Goal: Task Accomplishment & Management: Manage account settings

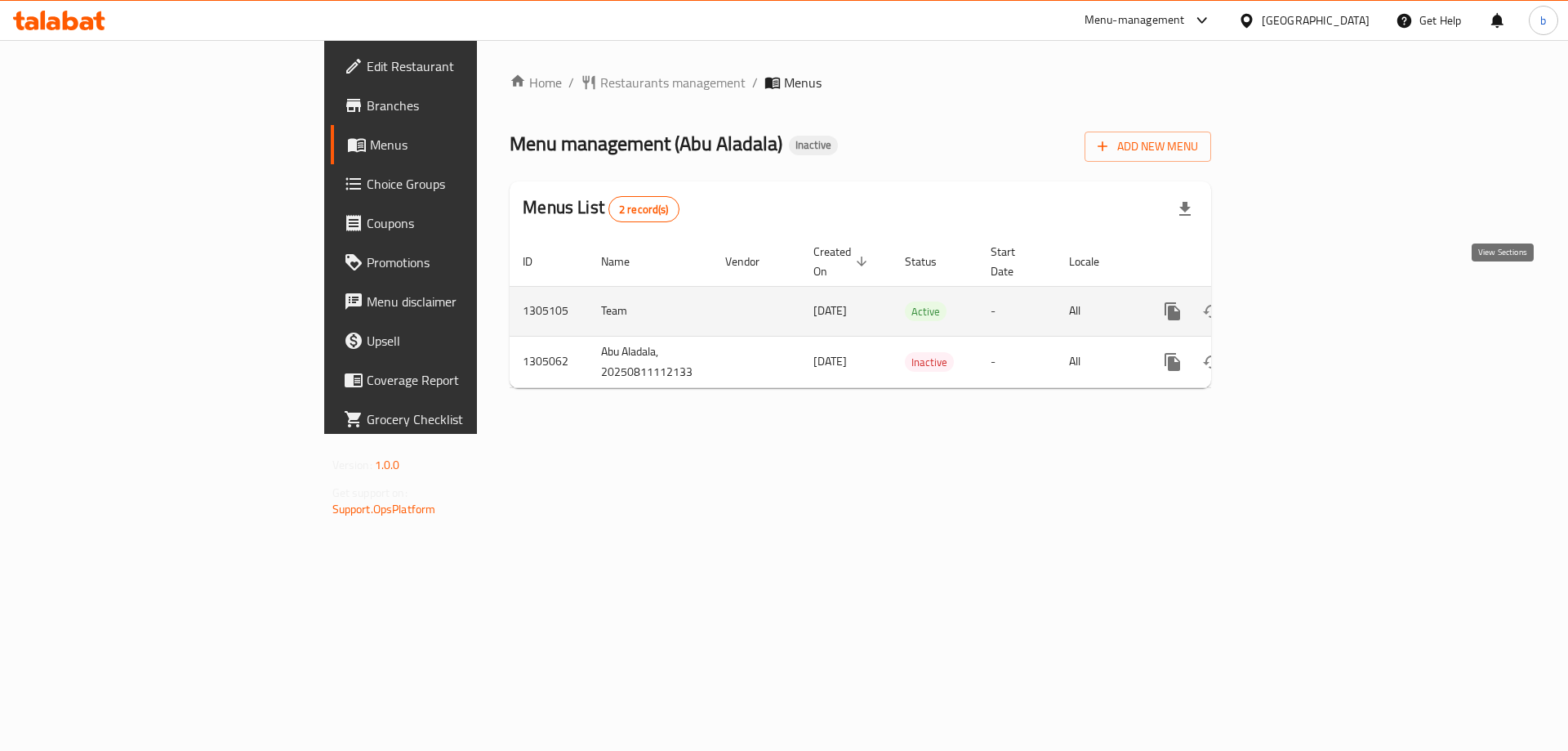
click at [1310, 292] on link "enhanced table" at bounding box center [1290, 311] width 39 height 39
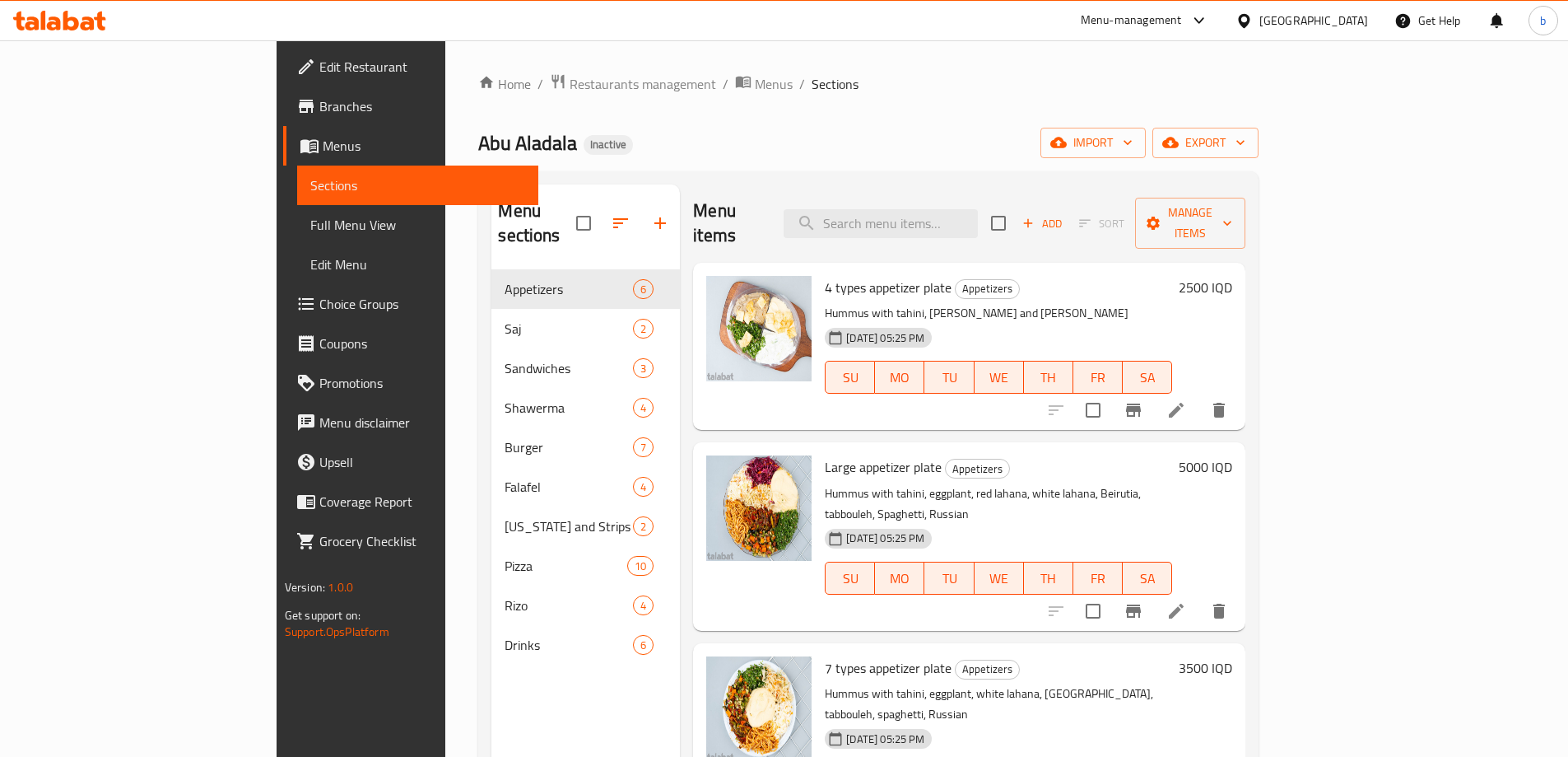
click at [310, 224] on span "Full Menu View" at bounding box center [417, 224] width 215 height 20
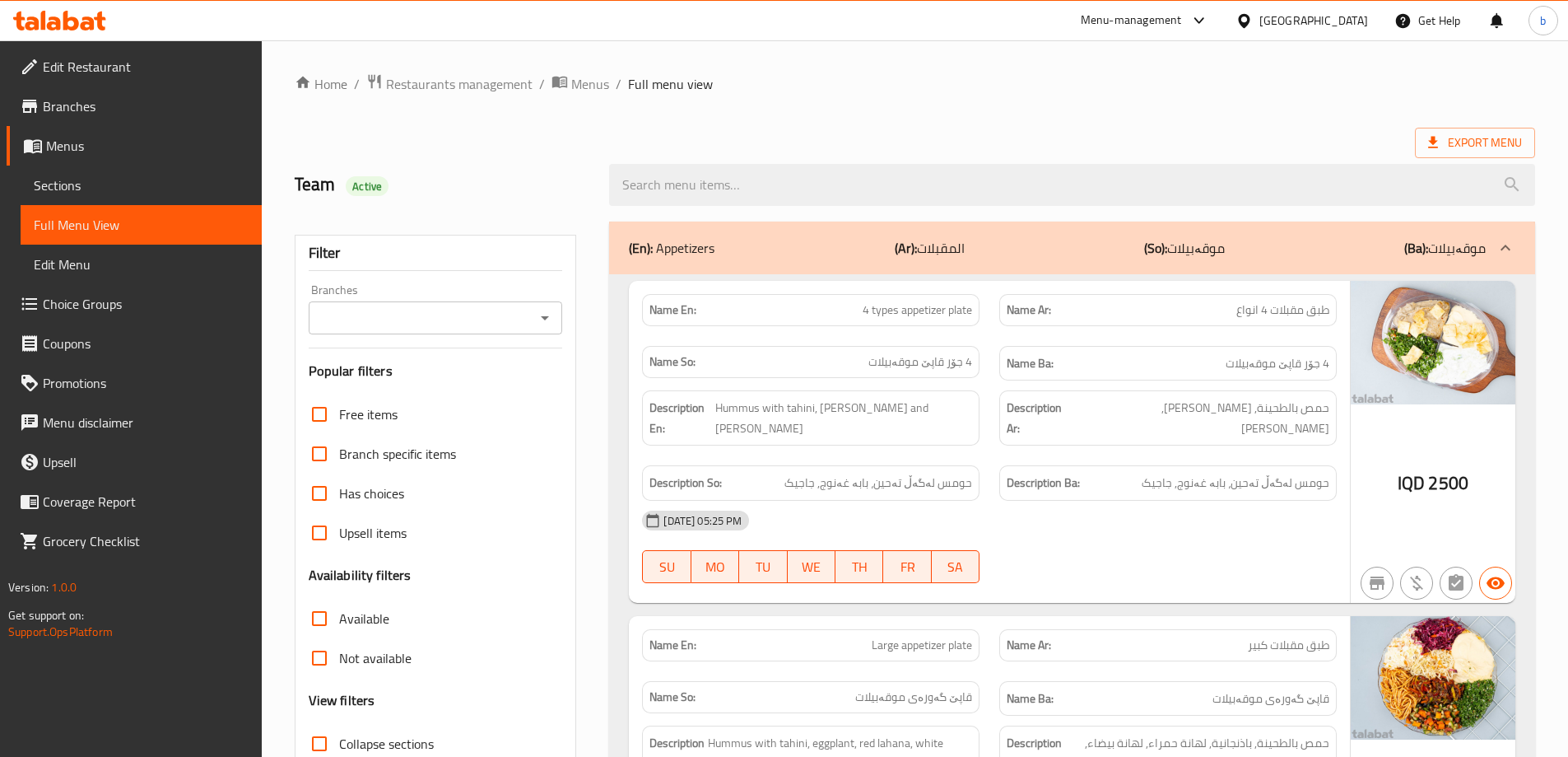
click at [537, 327] on icon "Open" at bounding box center [545, 318] width 20 height 20
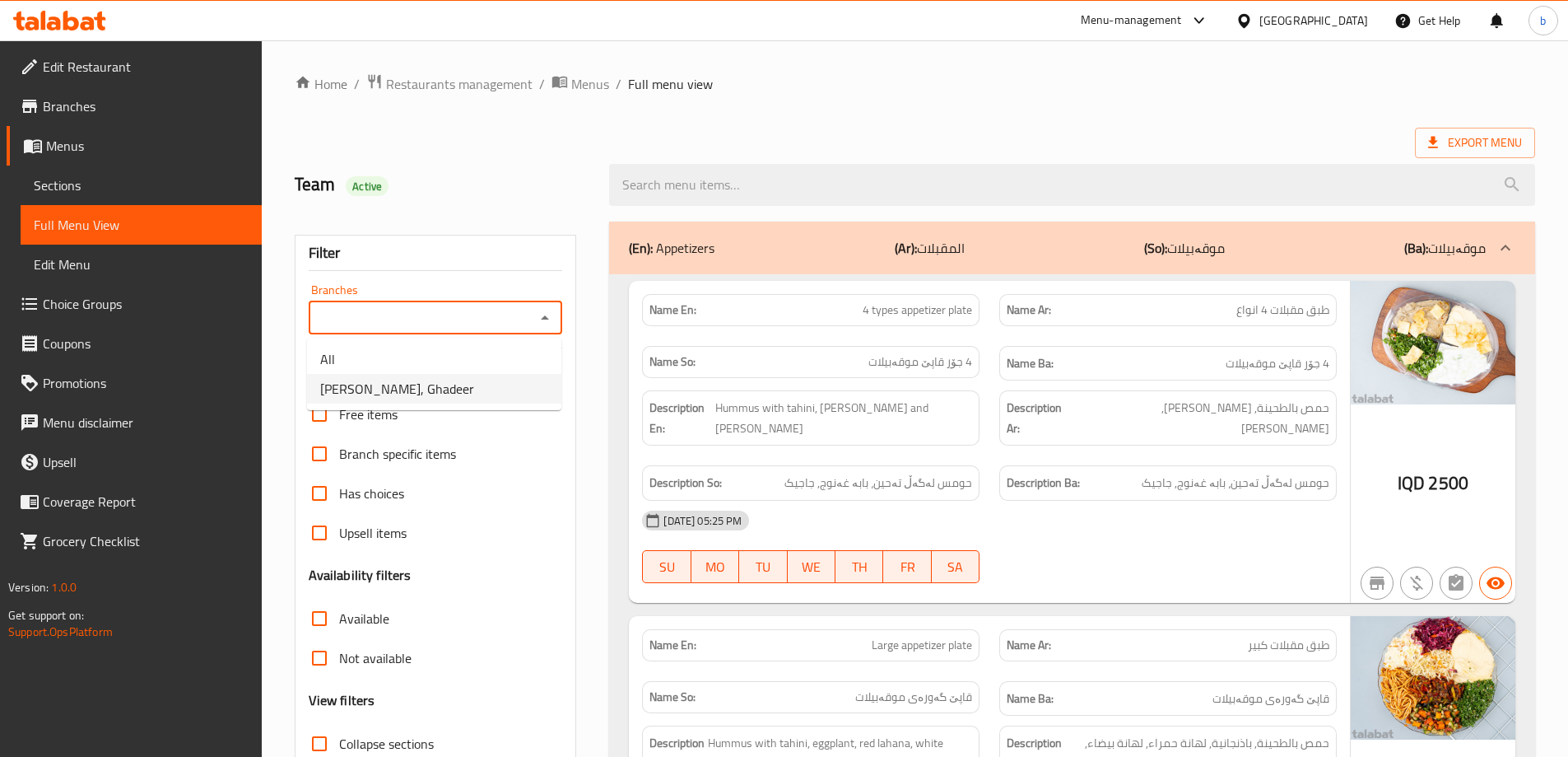
click at [487, 397] on li "[PERSON_NAME], Ghadeer" at bounding box center [434, 389] width 254 height 30
type input "[PERSON_NAME], Ghadeer"
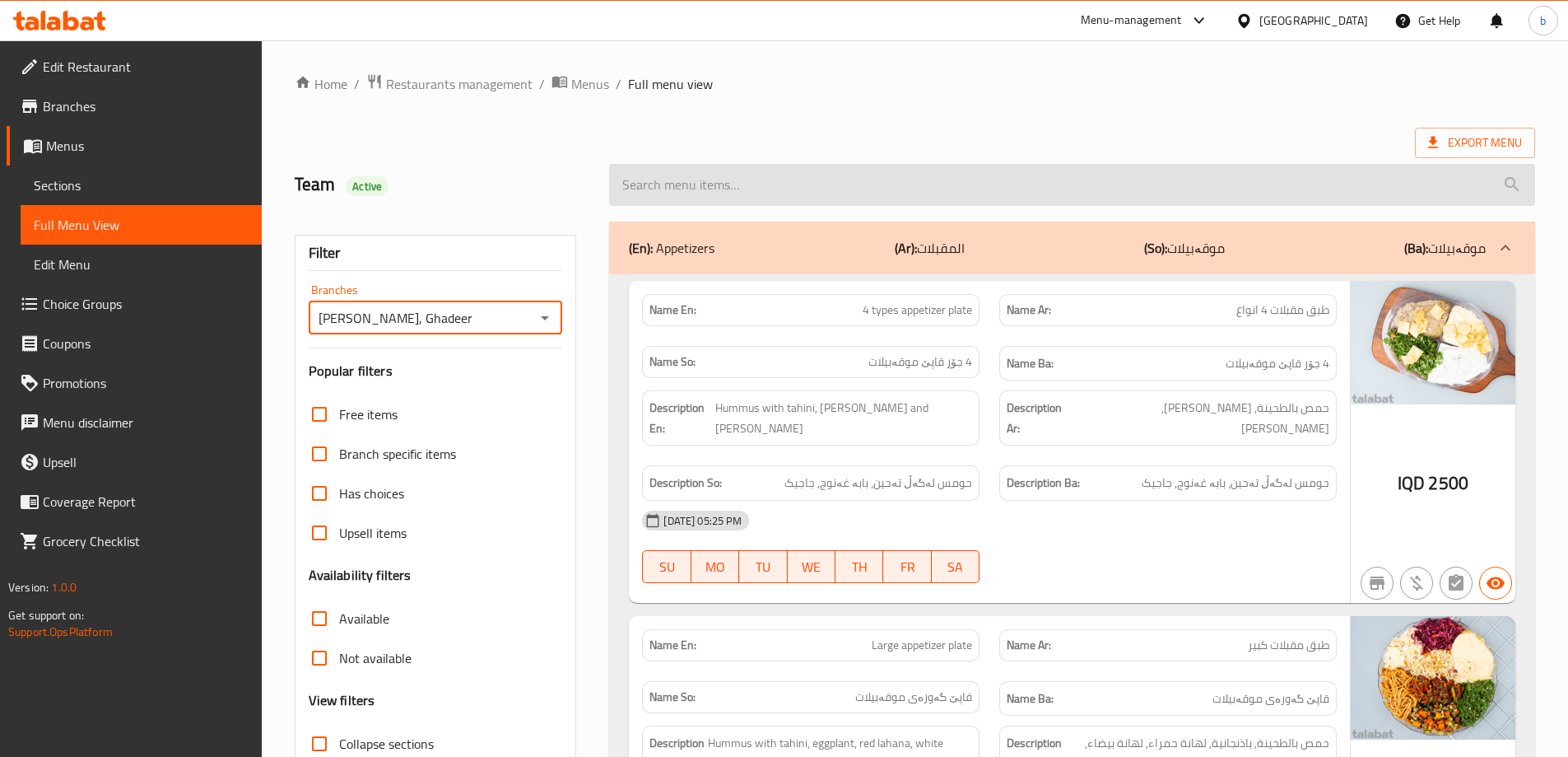
click at [1063, 189] on input "search" at bounding box center [1072, 185] width 926 height 42
paste input "Strips Meal"
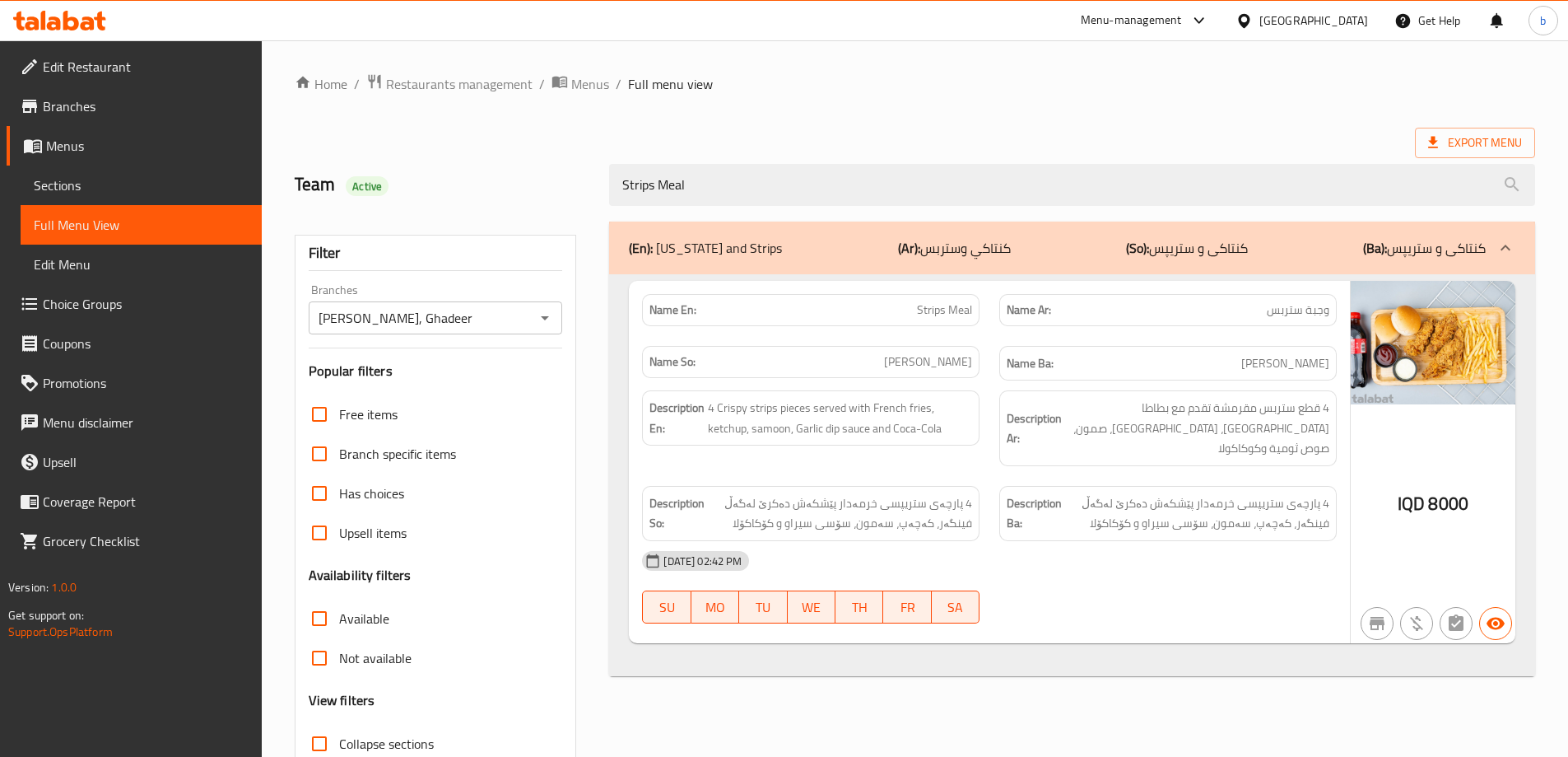
paste input "meat sj m"
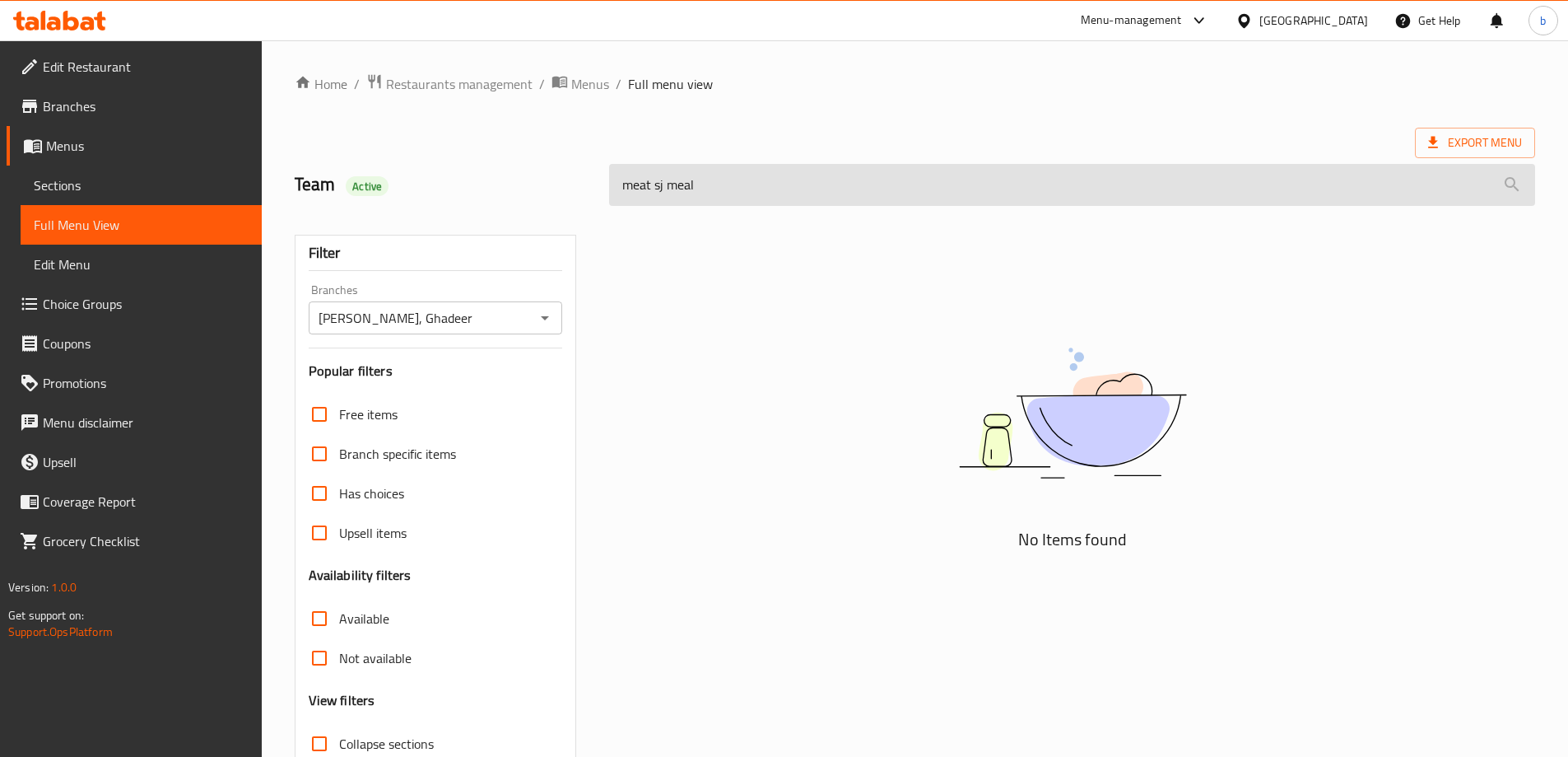
click at [664, 191] on input "meat sj meal" at bounding box center [1072, 185] width 926 height 42
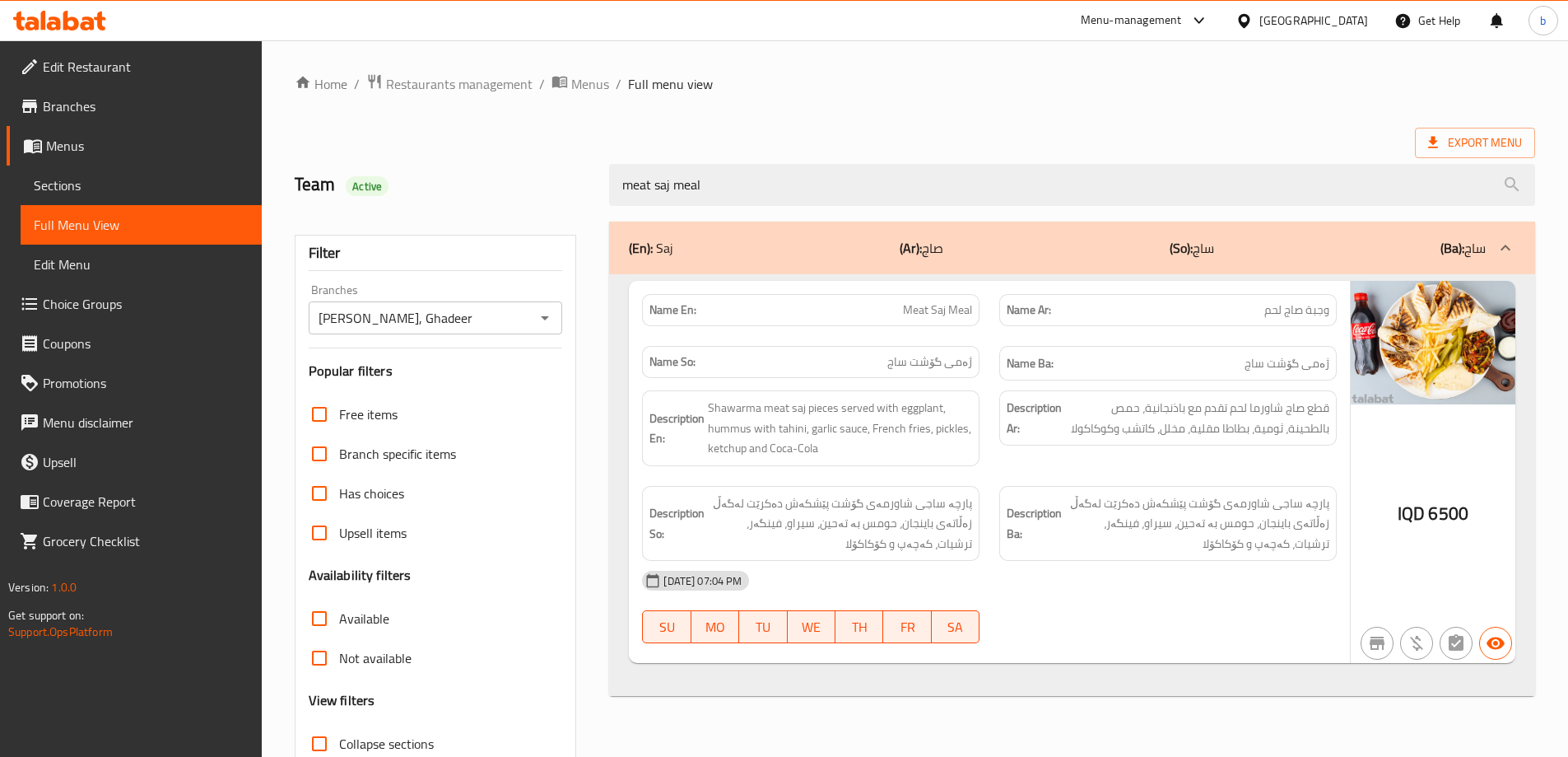
drag, startPoint x: 767, startPoint y: 175, endPoint x: 521, endPoint y: 175, distance: 246.0
click at [521, 175] on div "Team Active meat saj meal" at bounding box center [915, 185] width 1261 height 73
click at [1057, 130] on div "Export Menu" at bounding box center [915, 142] width 1241 height 31
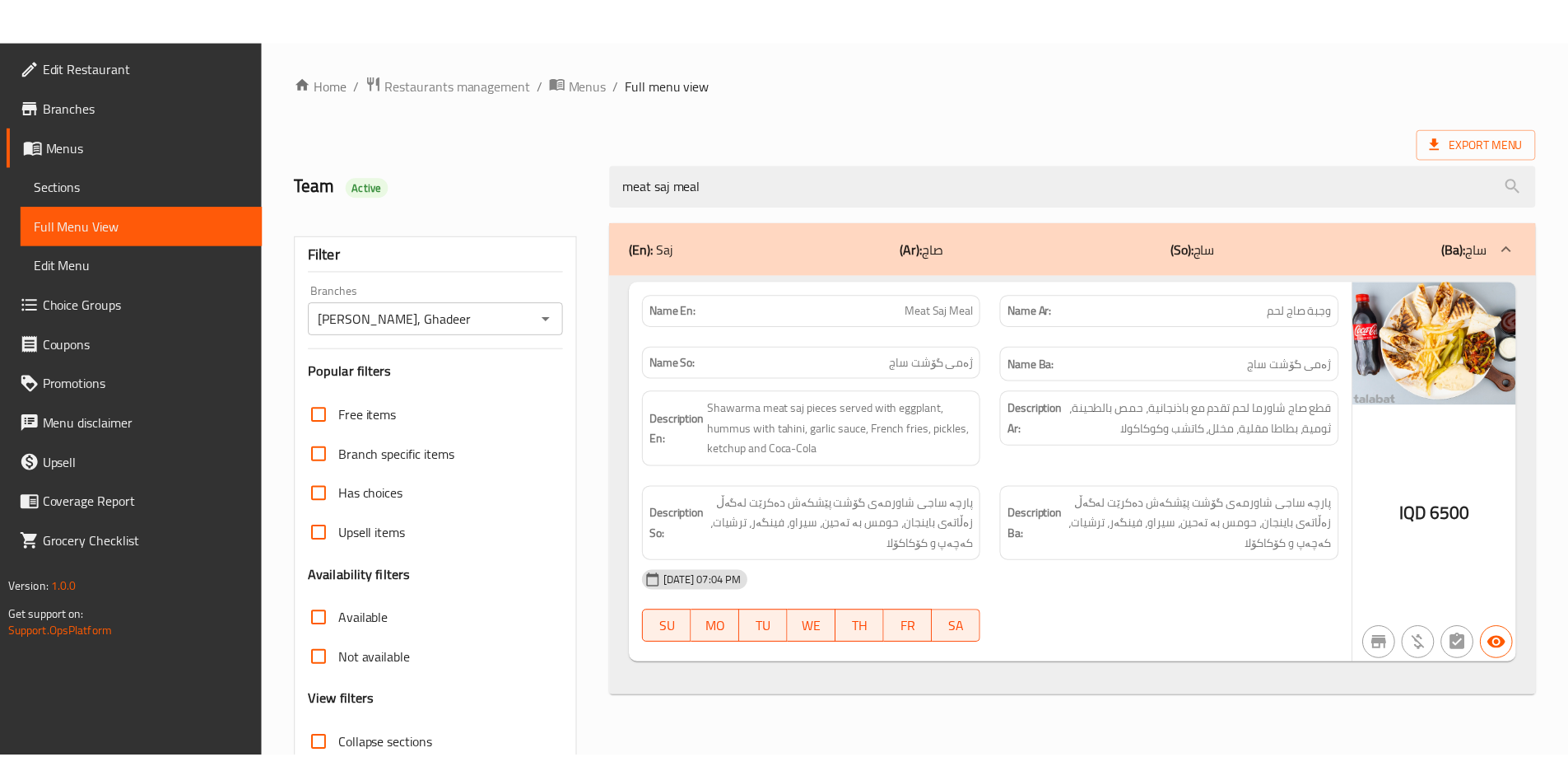
scroll to position [120, 0]
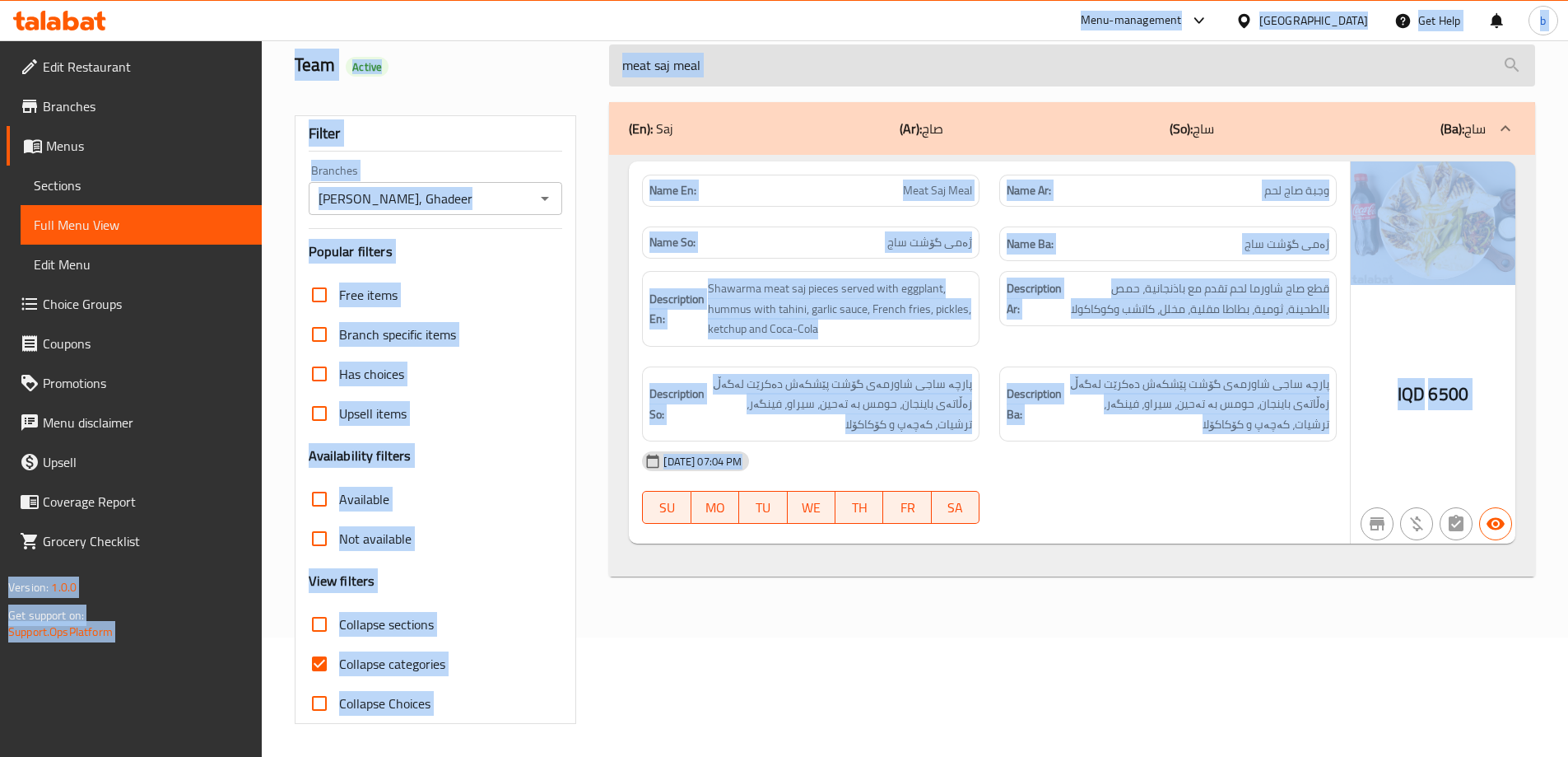
click at [829, 80] on input "meat saj meal" at bounding box center [1072, 65] width 926 height 42
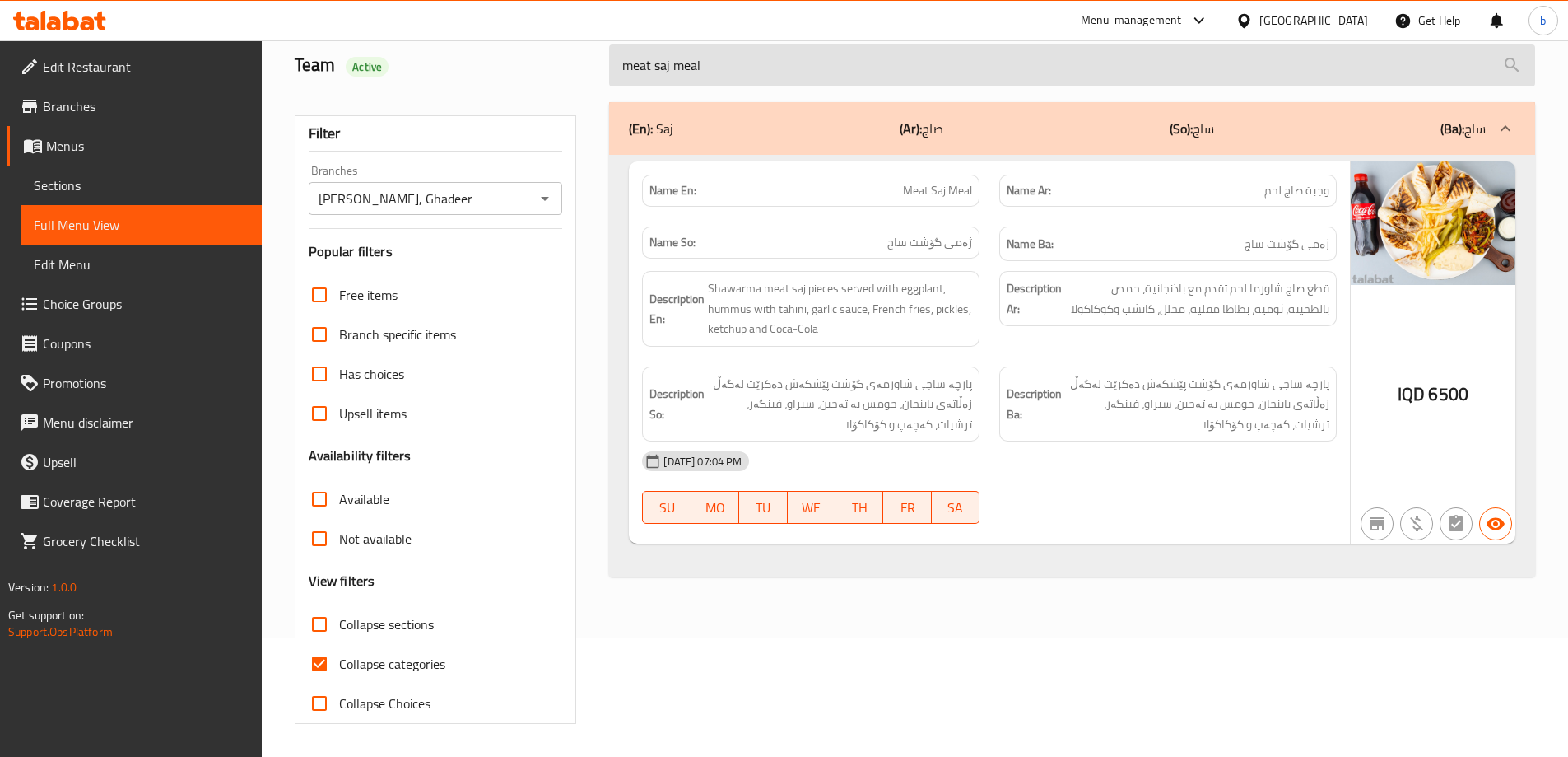
paste input "Strips M"
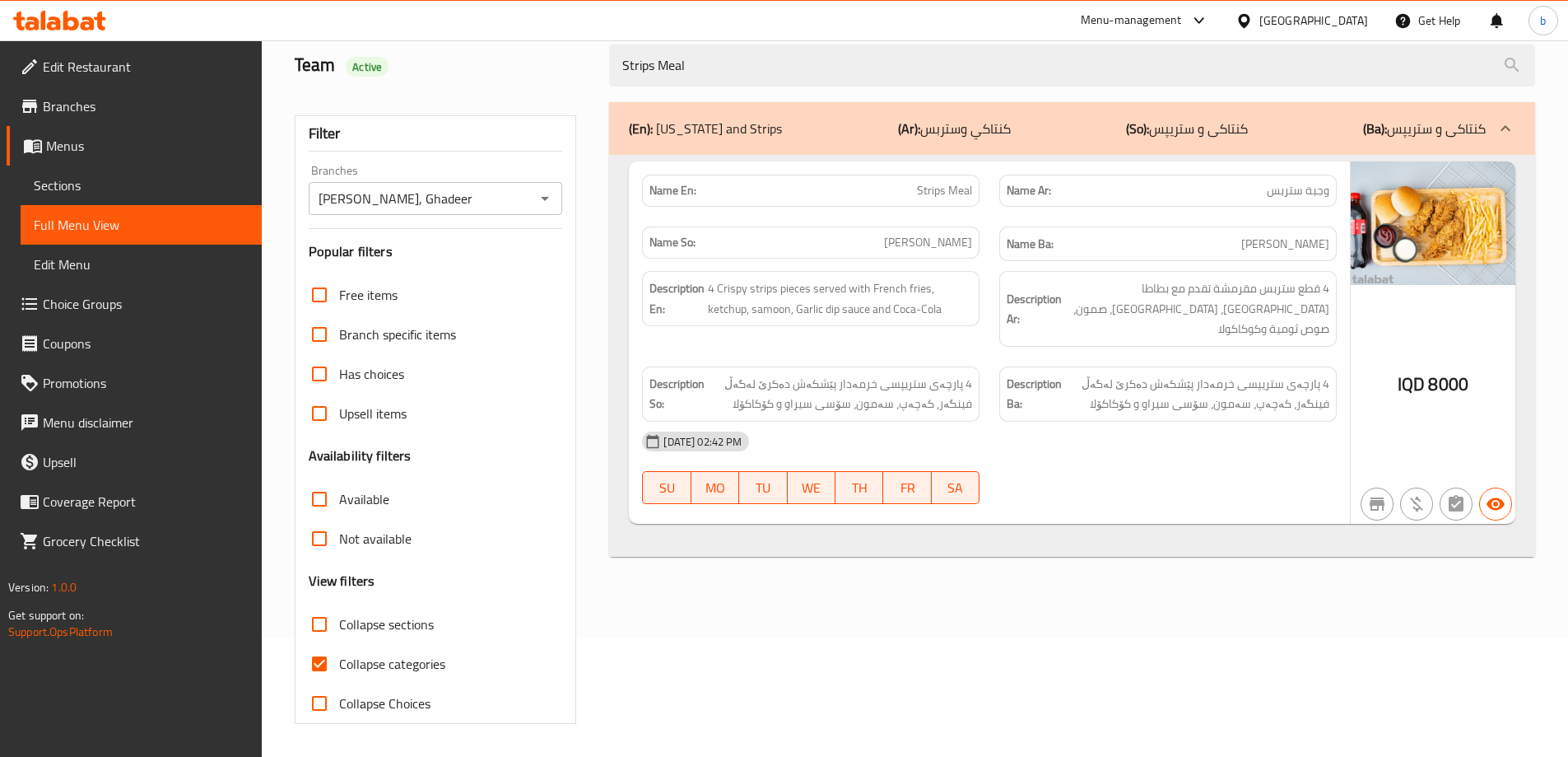
type input "Strips Meal"
click at [124, 190] on span "Sections" at bounding box center [141, 185] width 215 height 20
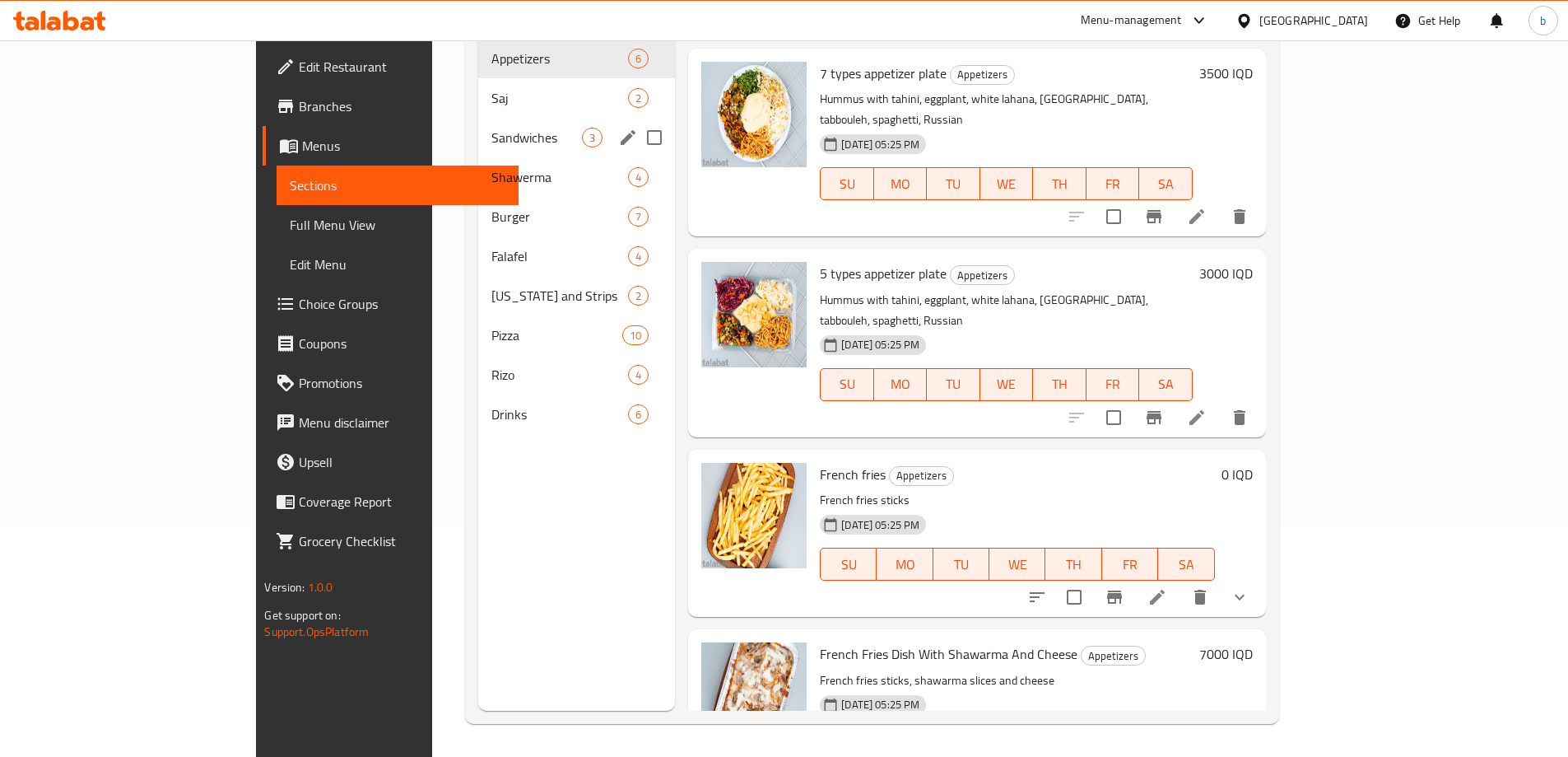
scroll to position [38, 0]
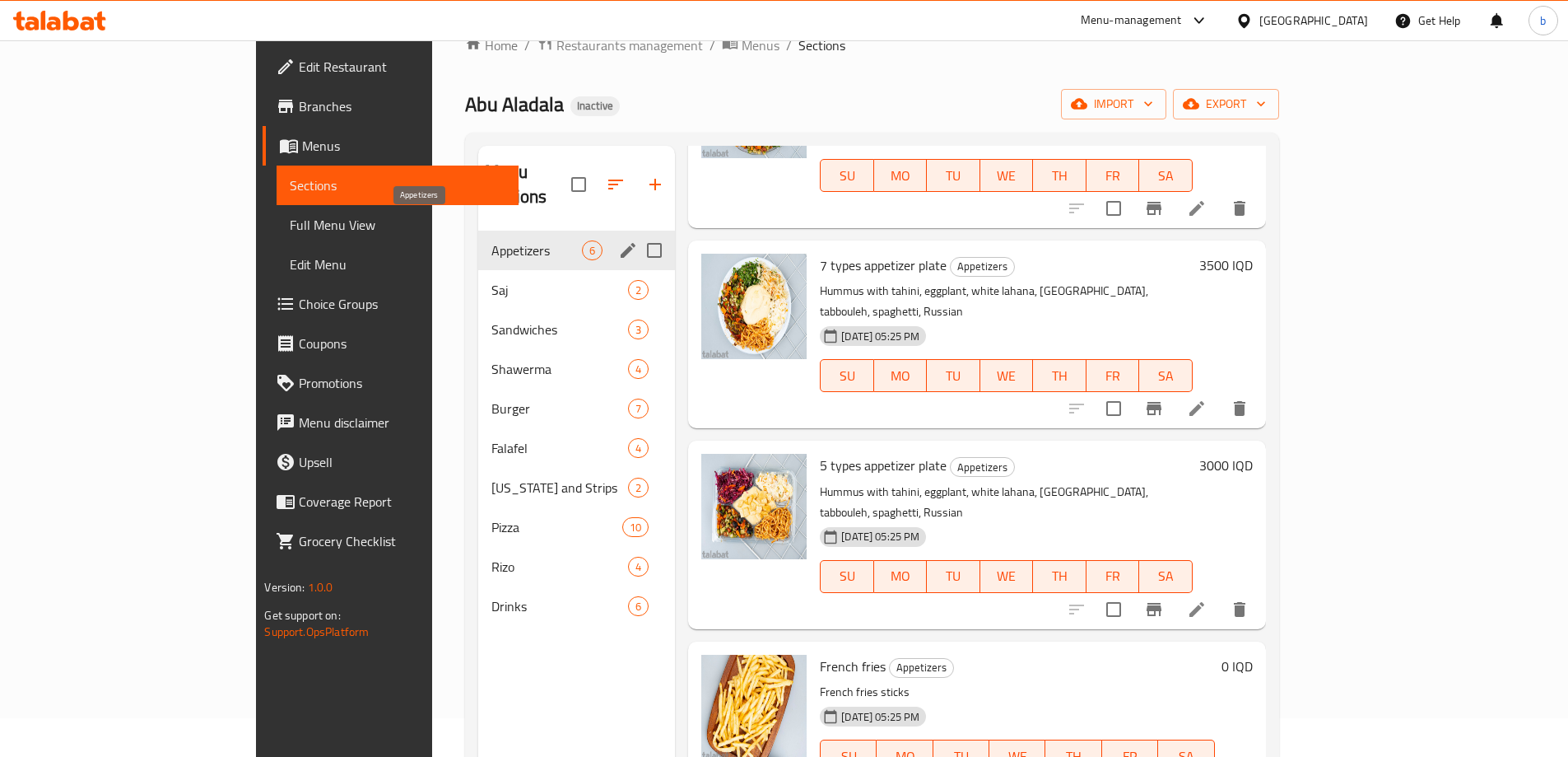
click at [478, 270] on div "Saj 2" at bounding box center [576, 289] width 196 height 39
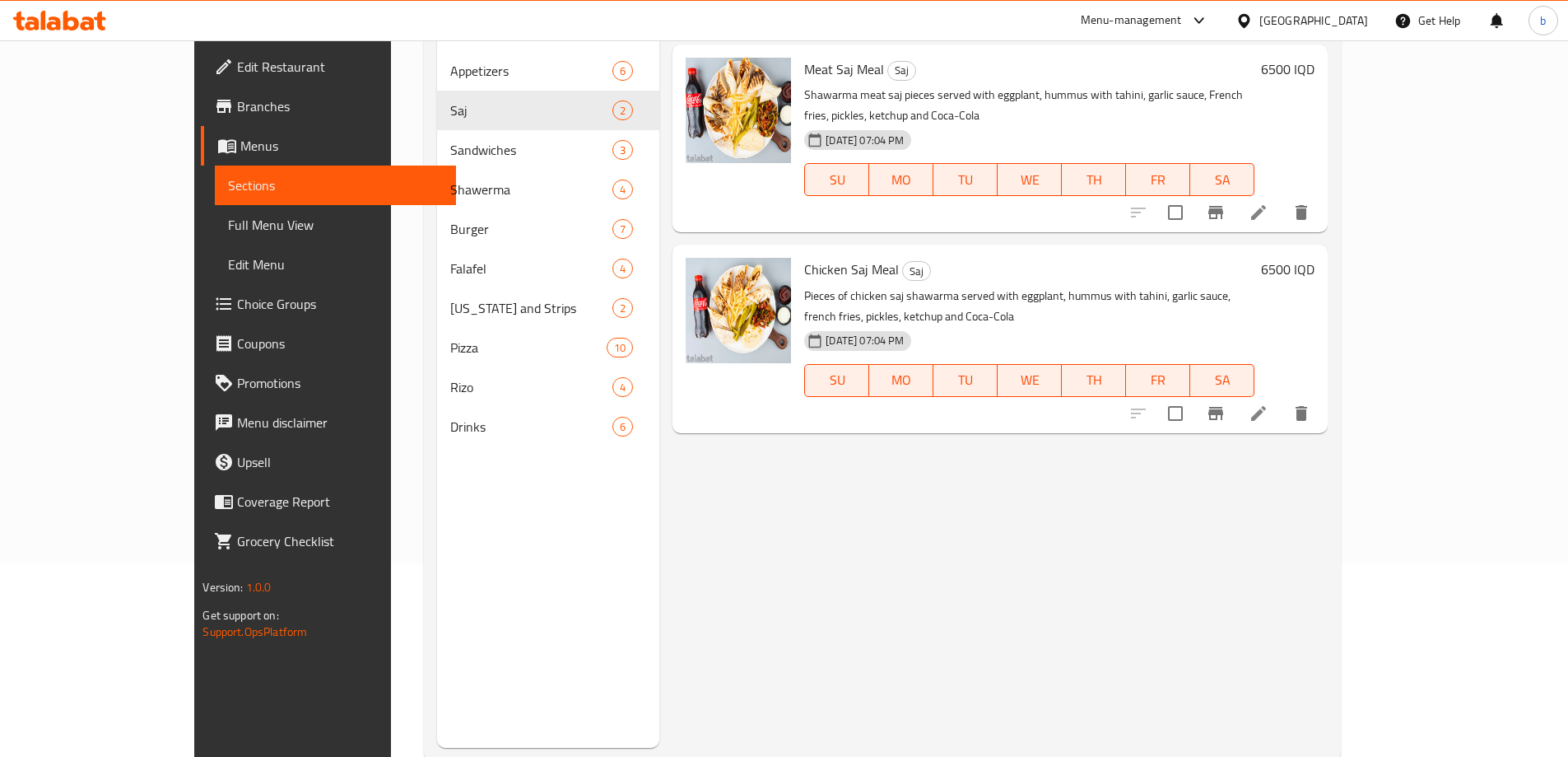
scroll to position [231, 0]
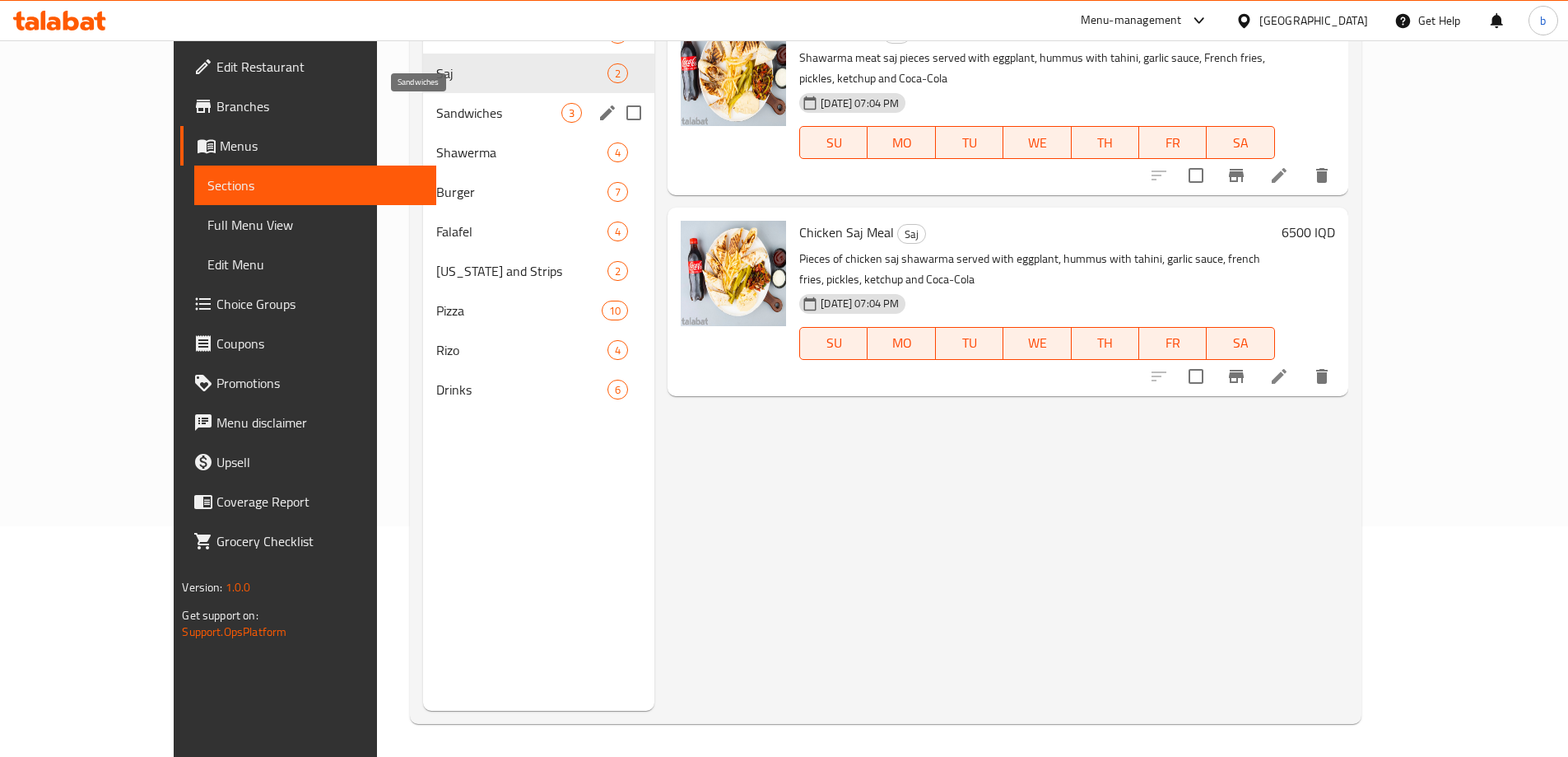
click at [423, 101] on div "Sandwiches 3" at bounding box center [539, 113] width 231 height 39
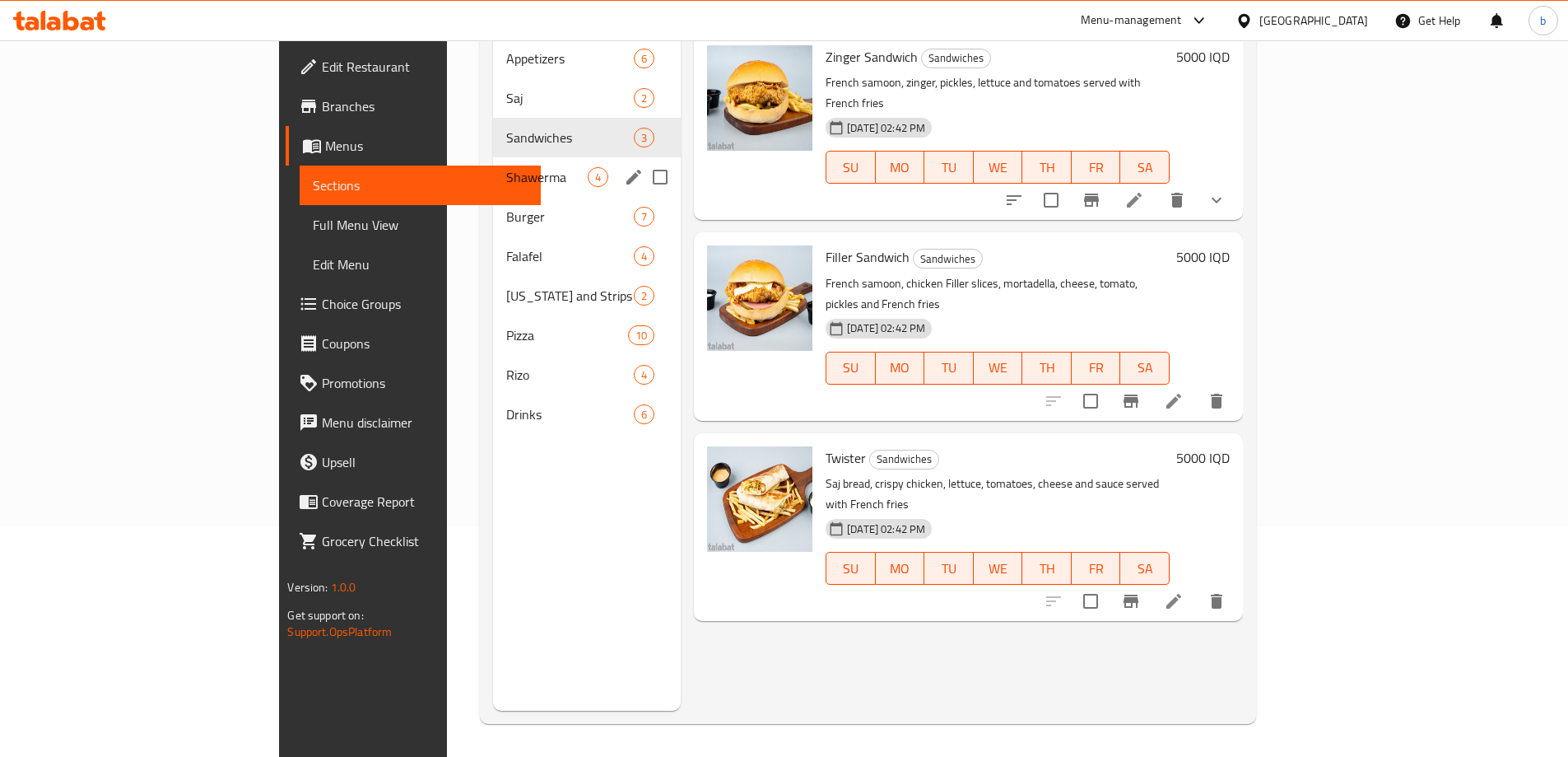
click at [506, 167] on span "Shawerma" at bounding box center [547, 176] width 81 height 20
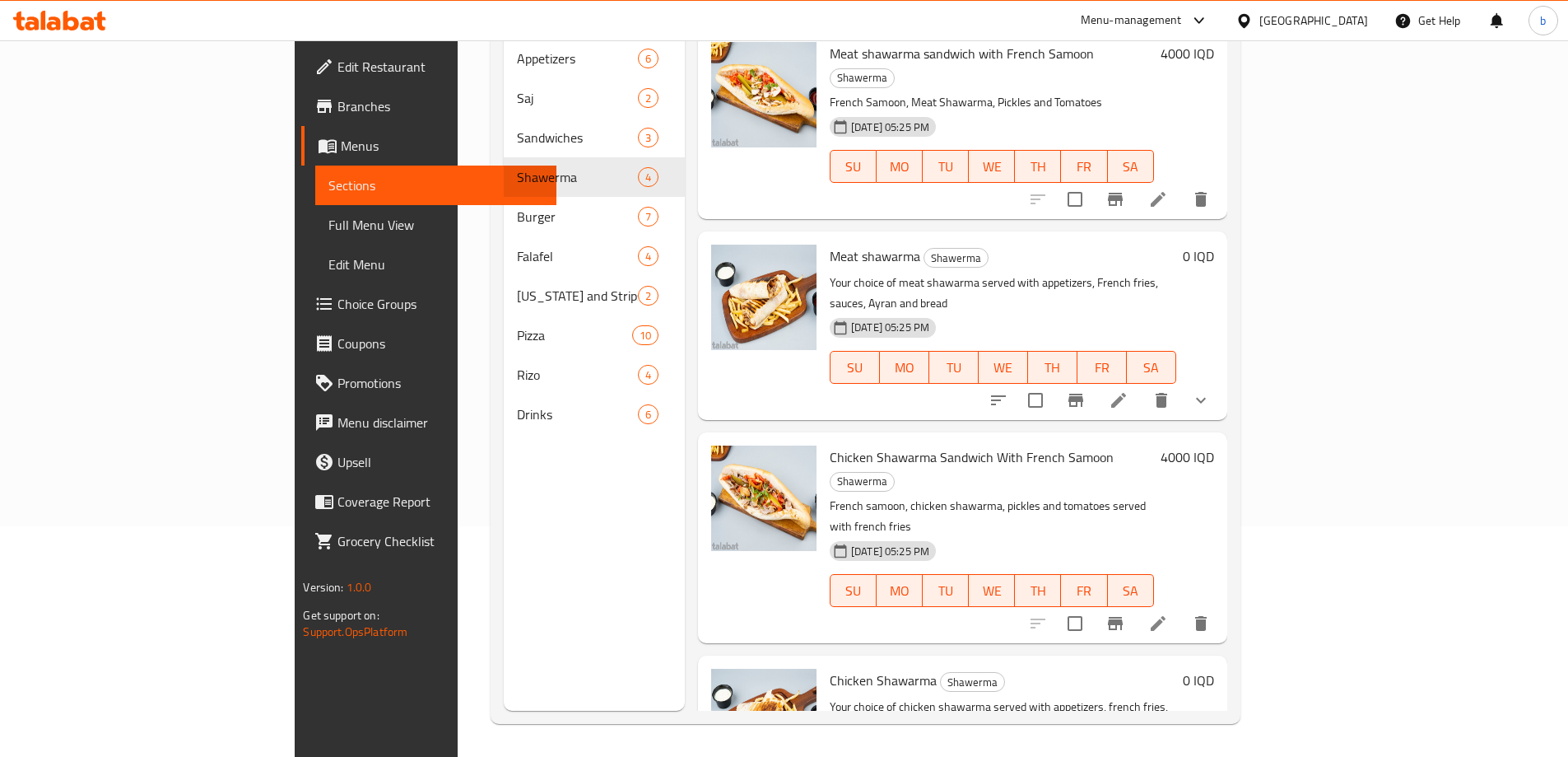
scroll to position [4, 0]
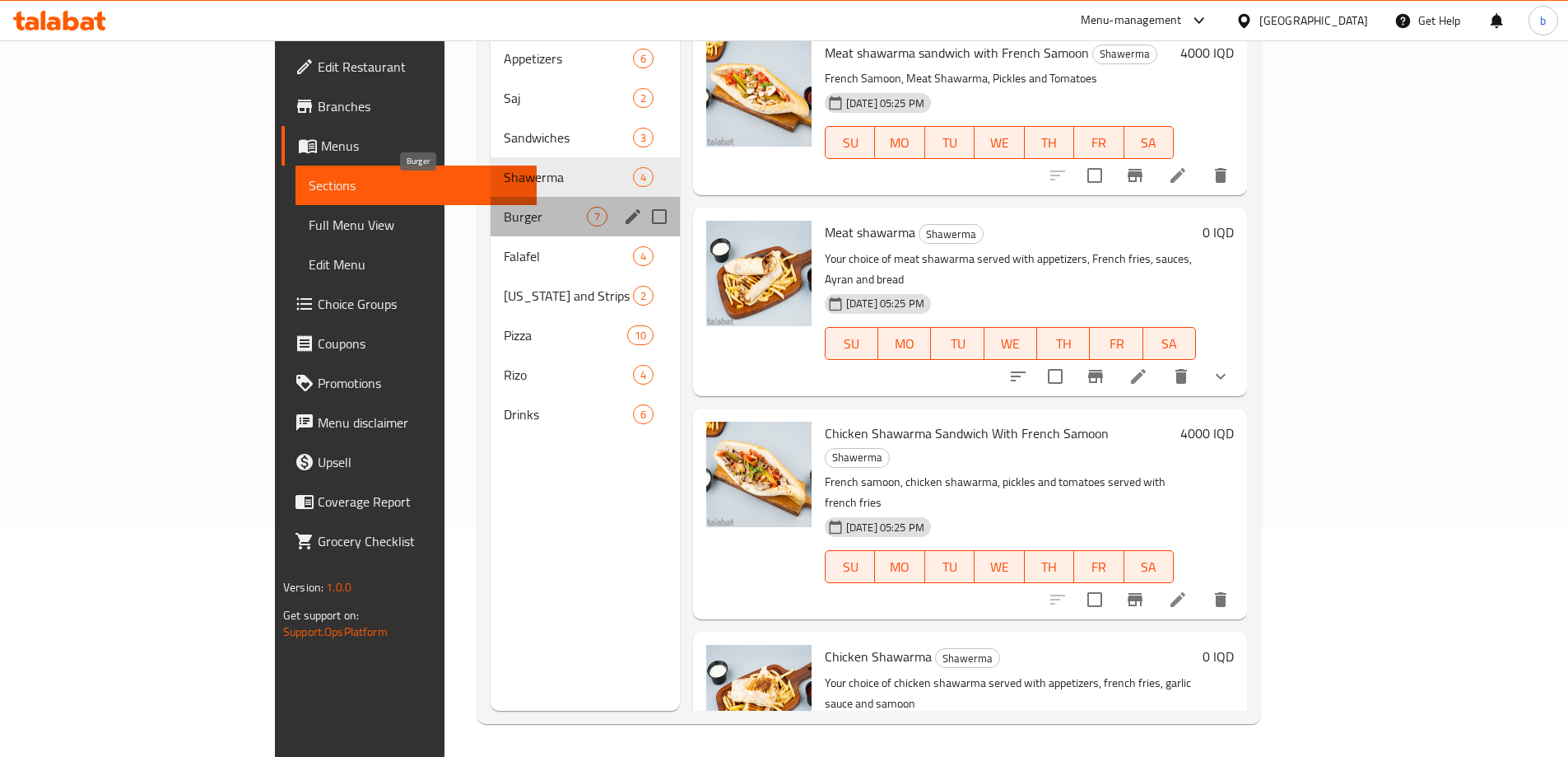
click at [504, 207] on span "Burger" at bounding box center [545, 217] width 83 height 20
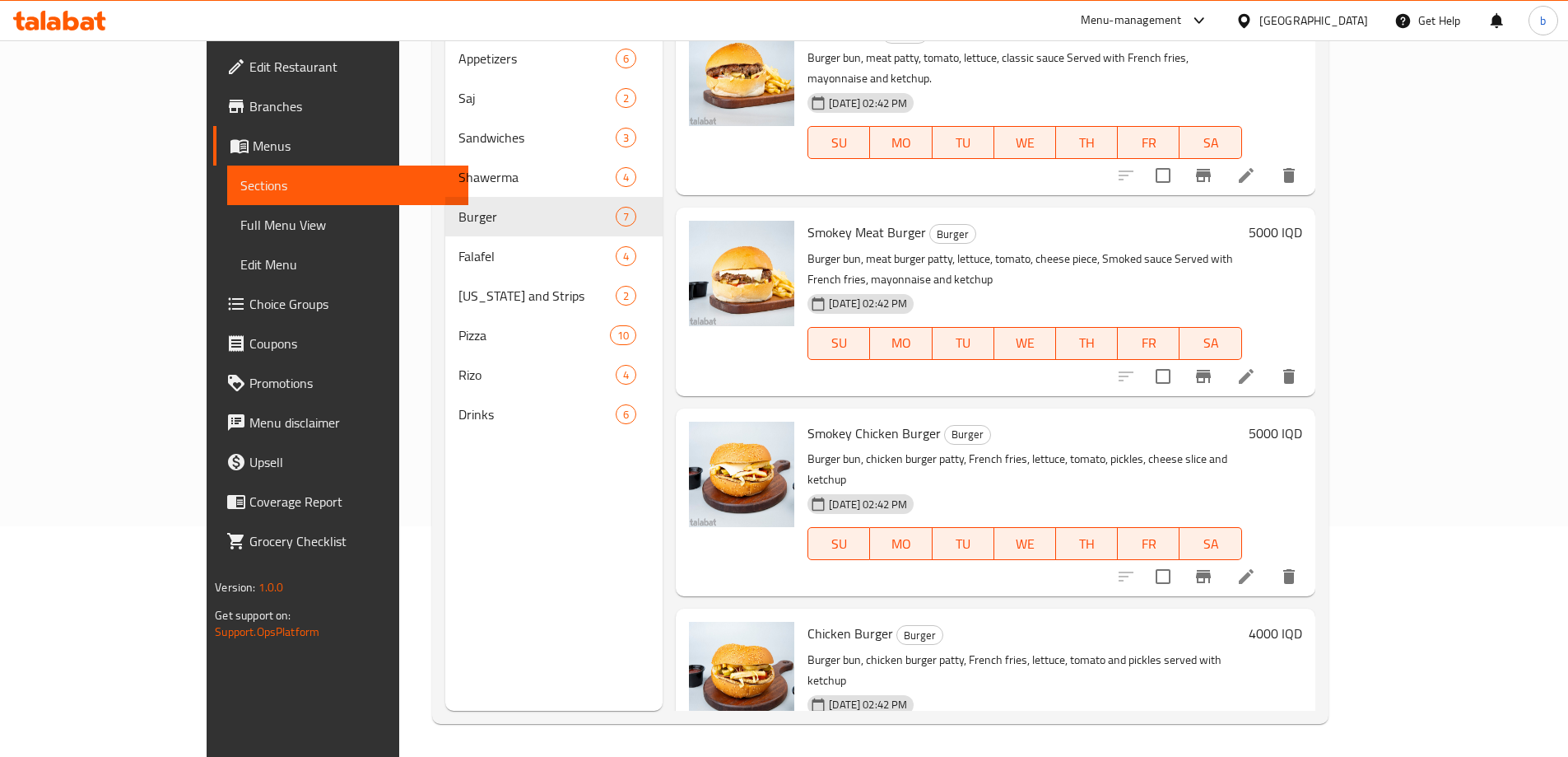
scroll to position [543, 0]
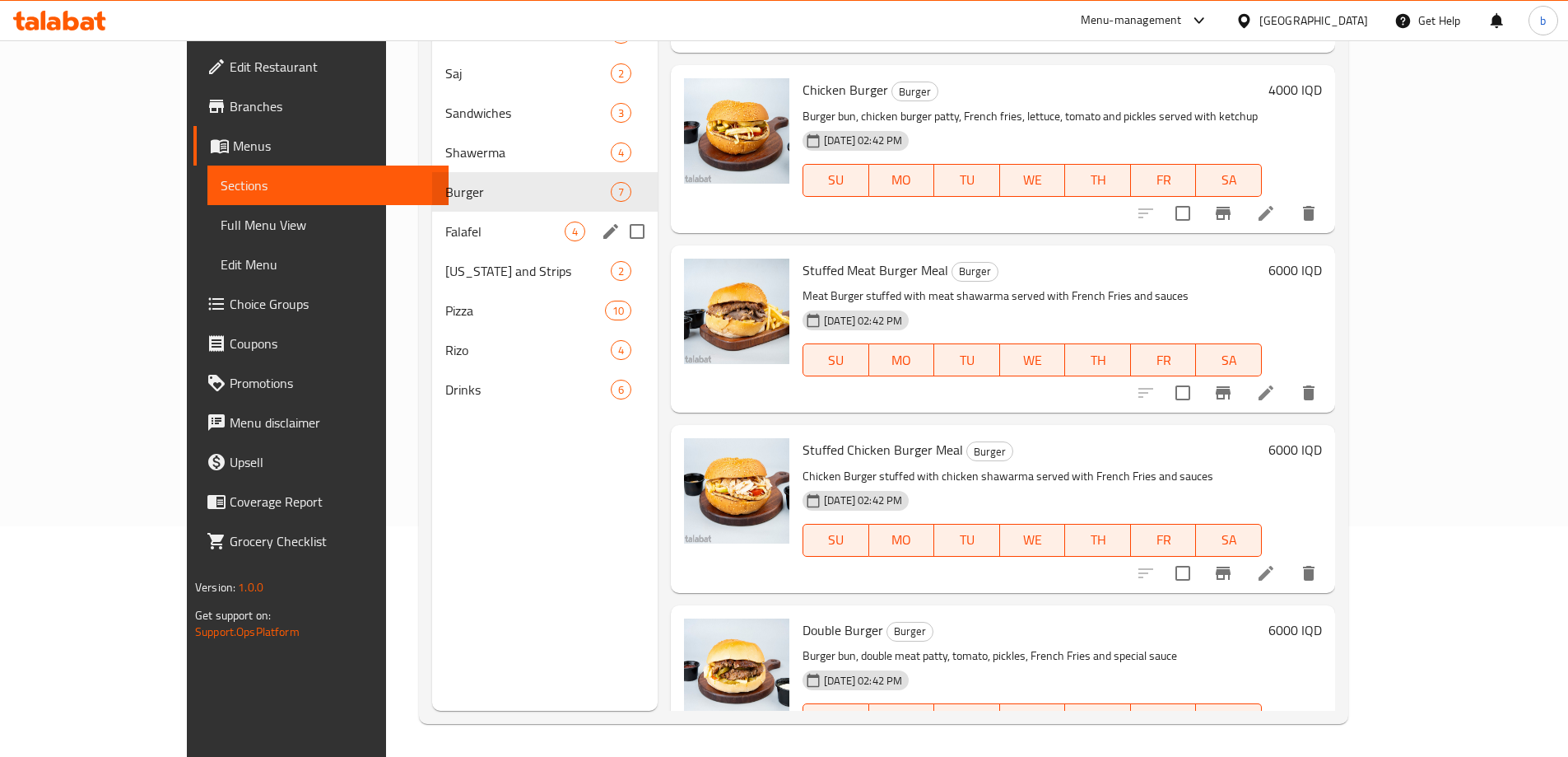
click at [432, 250] on div "Falafel 4" at bounding box center [545, 231] width 225 height 39
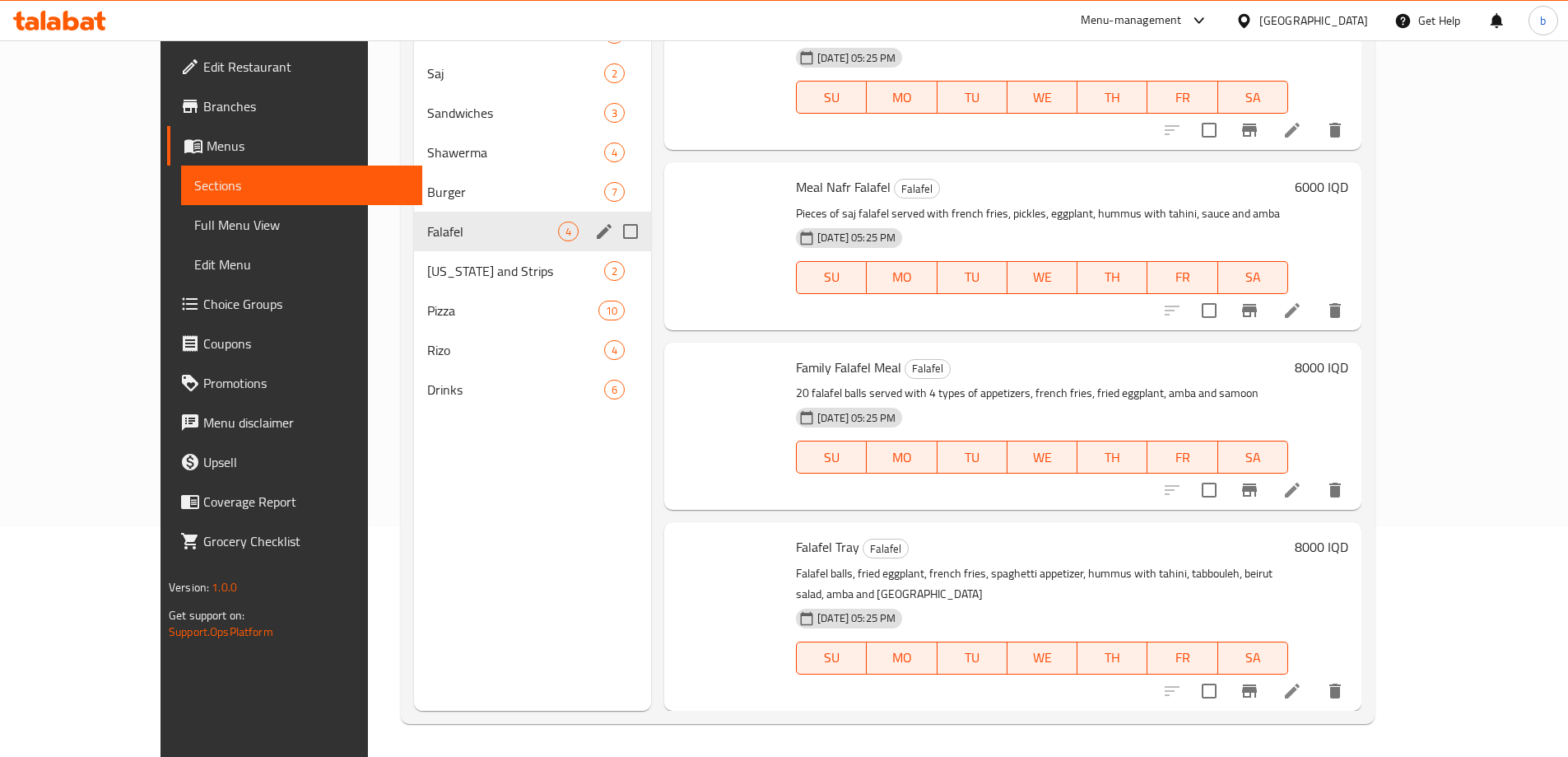
scroll to position [4, 0]
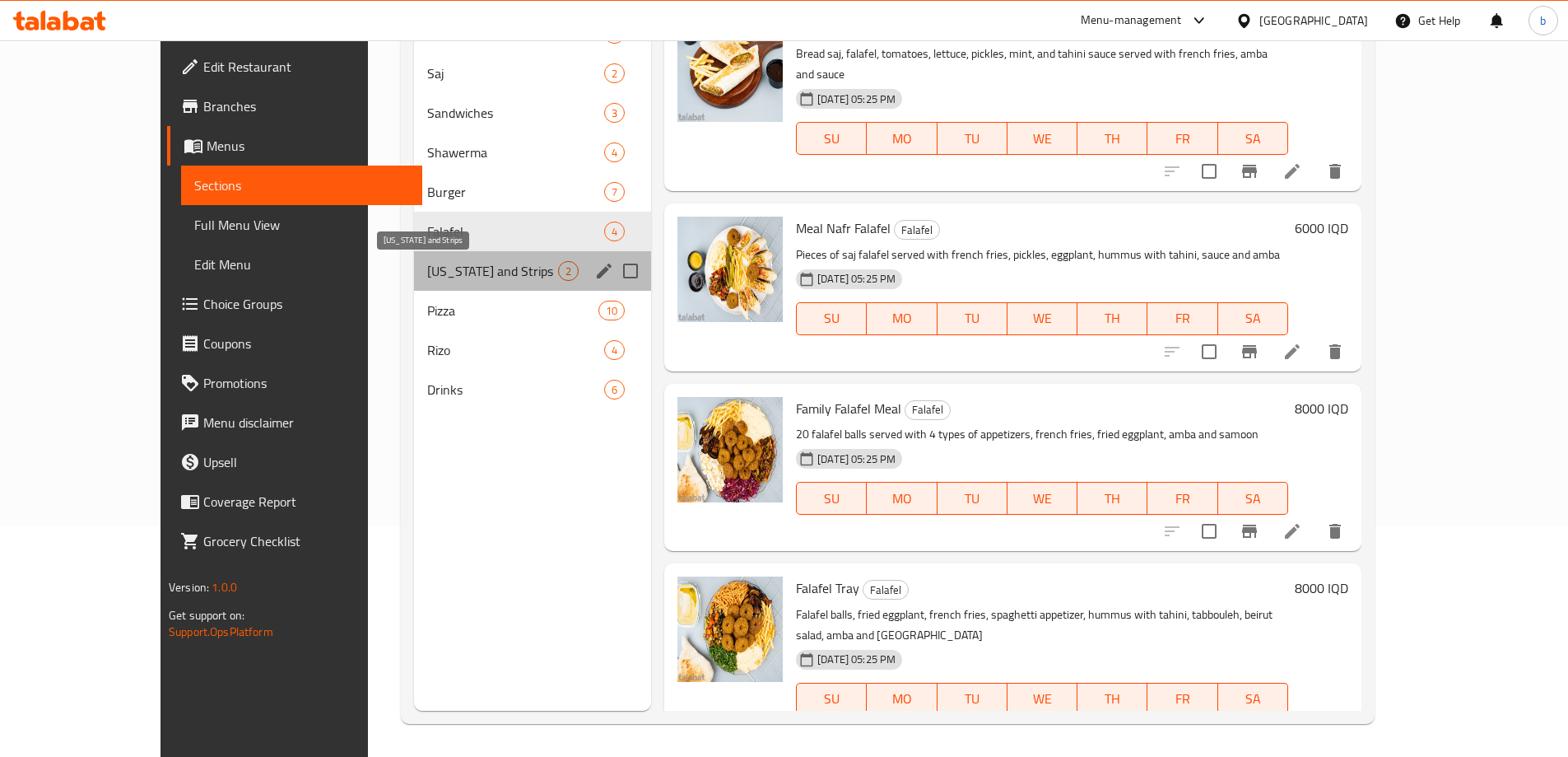
click at [427, 272] on span "[US_STATE] and Strips" at bounding box center [492, 271] width 131 height 20
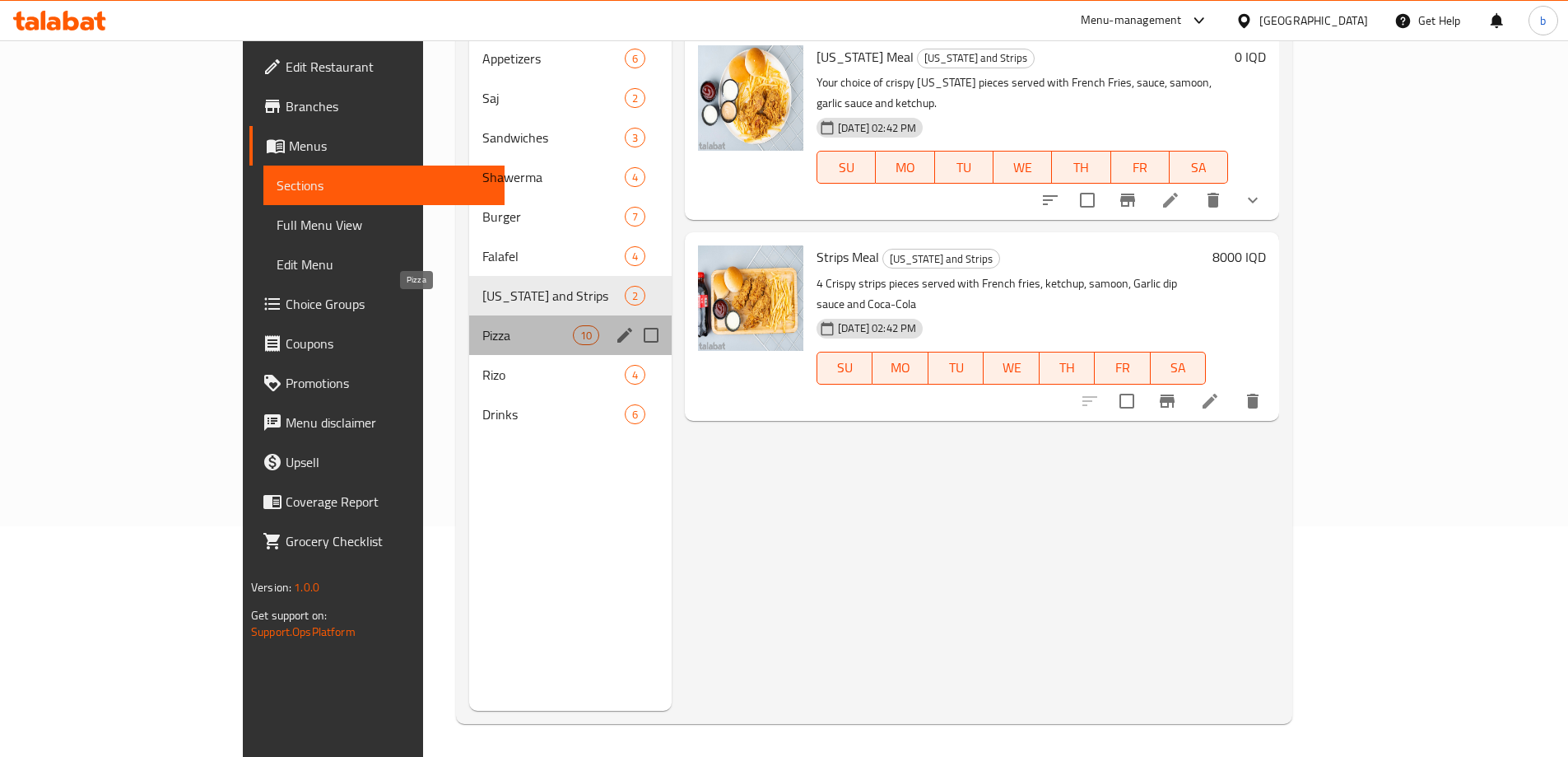
click at [483, 325] on span "Pizza" at bounding box center [528, 334] width 91 height 20
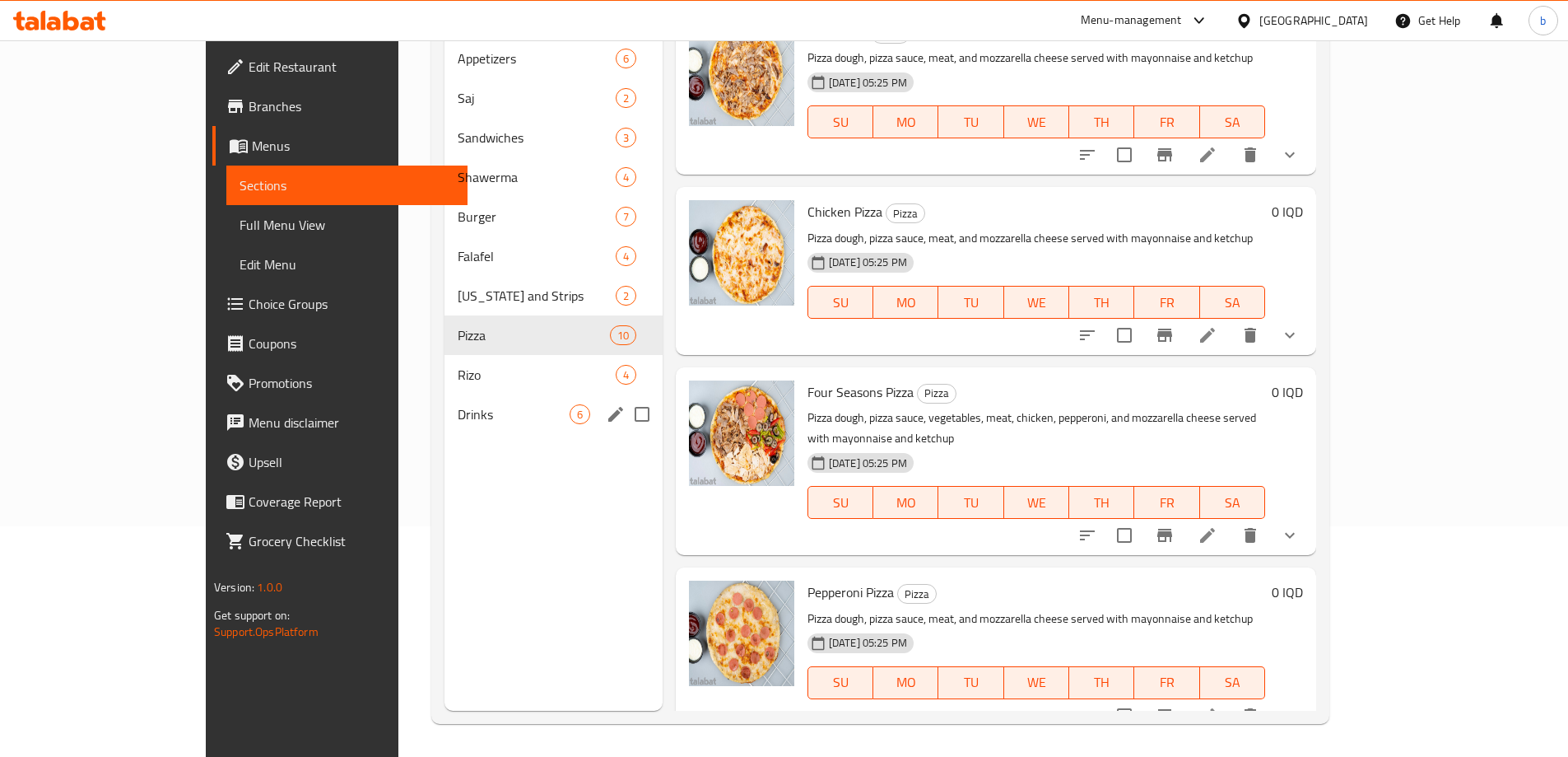
click at [446, 395] on div "Drinks 6" at bounding box center [554, 414] width 218 height 39
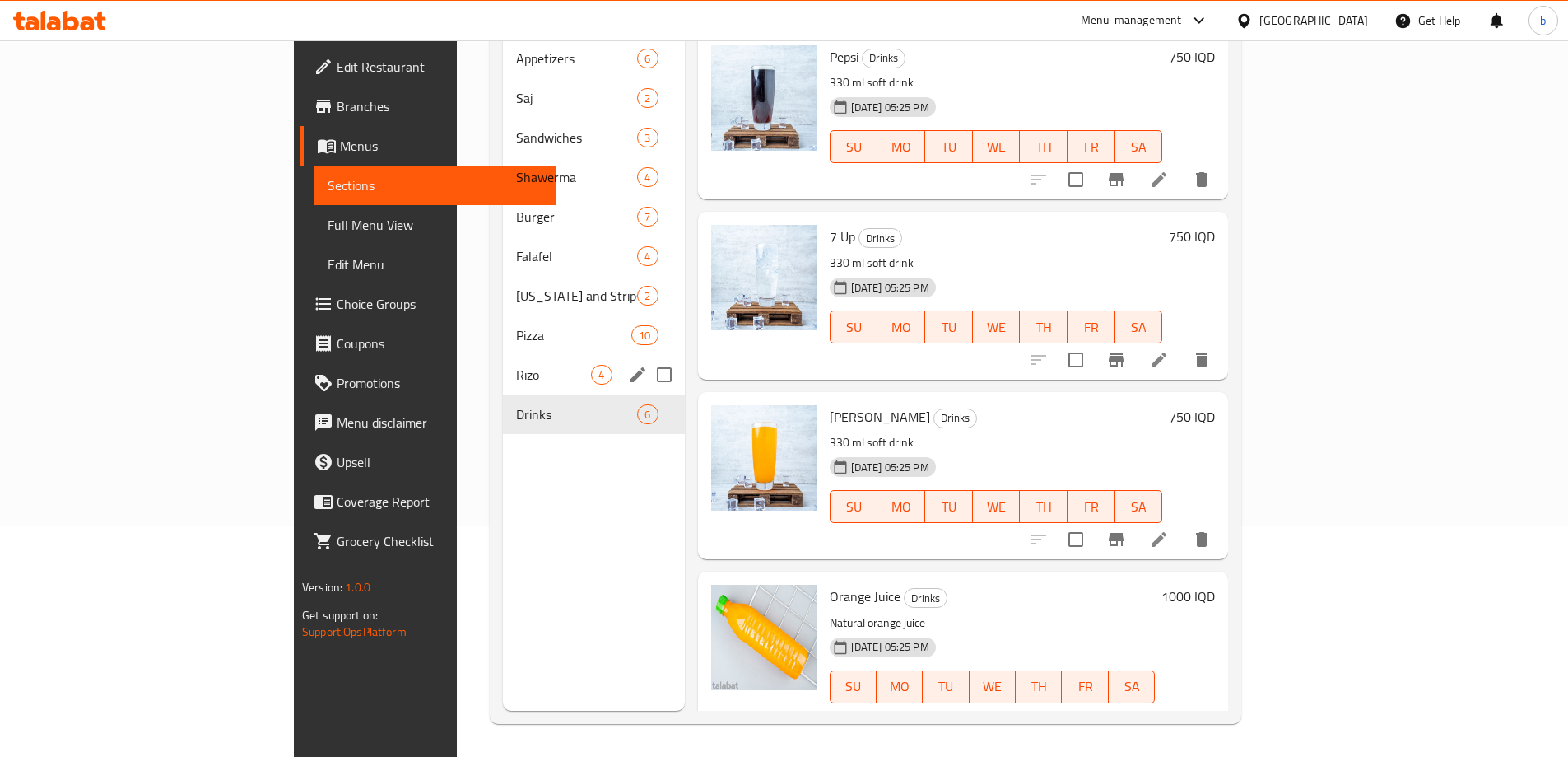
click at [516, 365] on span "Rizo" at bounding box center [554, 375] width 75 height 20
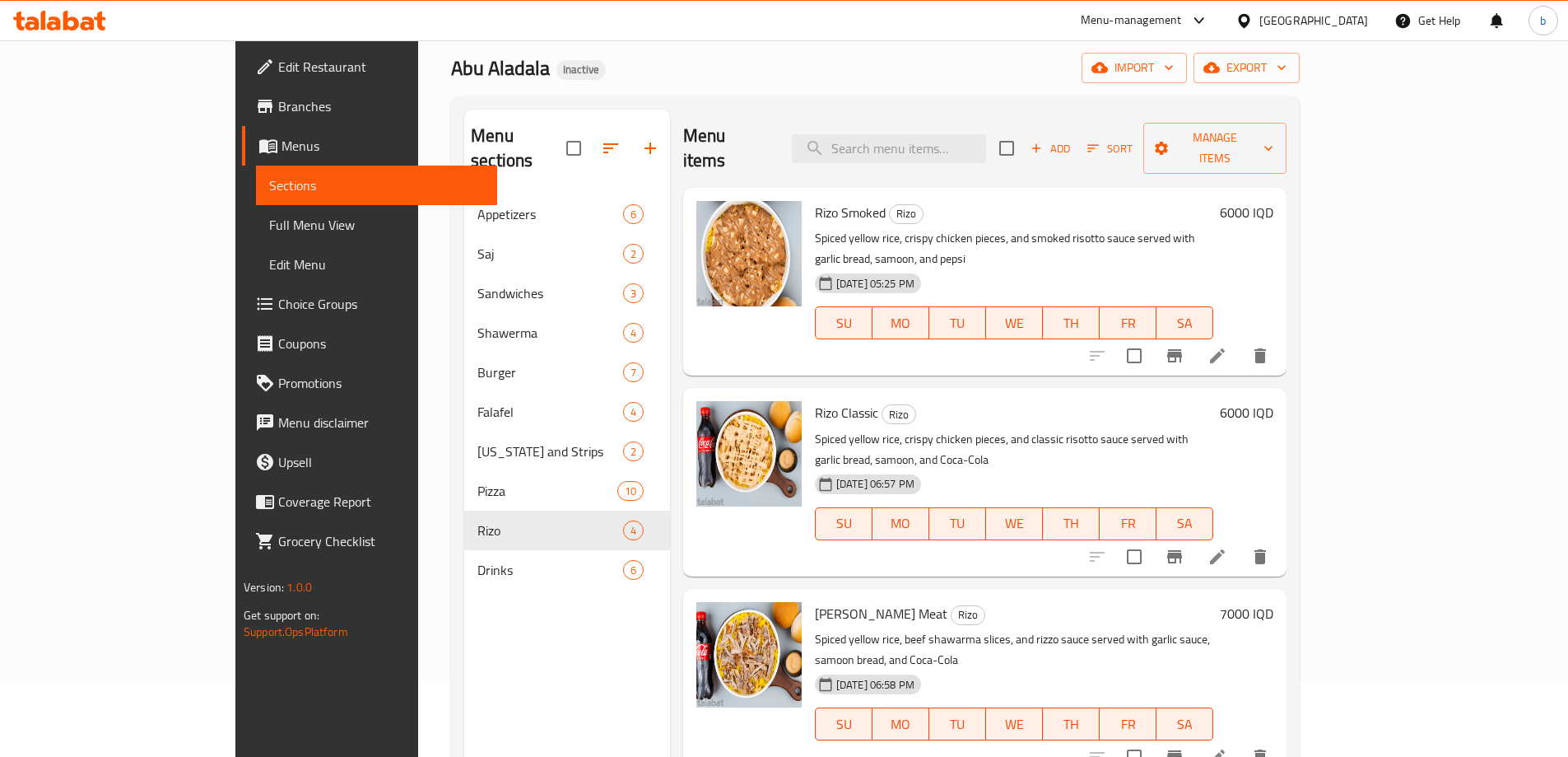
scroll to position [38, 0]
